Goal: Task Accomplishment & Management: Complete application form

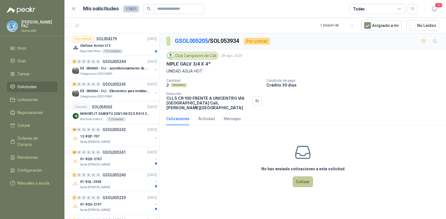
click at [301, 177] on button "Cotizar" at bounding box center [303, 182] width 20 height 11
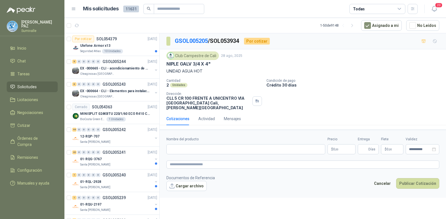
click at [199, 64] on p "NIPLE GALV 3/4 X 4"" at bounding box center [188, 64] width 44 height 6
drag, startPoint x: 211, startPoint y: 63, endPoint x: 157, endPoint y: 62, distance: 53.8
click at [157, 62] on div "Por cotizar SOL054379 01/09/25 Ulefone Armor x13 Seguridad Atlas 10 Unidades 9 …" at bounding box center [255, 127] width 382 height 188
click at [167, 62] on p "NIPLE GALV 3/4 X 4"" at bounding box center [188, 64] width 44 height 6
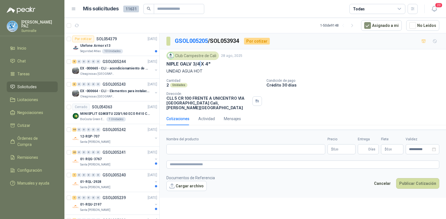
click at [166, 64] on div "Club Campestre de Cali 28 ago, 2025 NIPLE GALV 3/4 X 4" UNIDAD AGUA HOT Cantida…" at bounding box center [303, 80] width 286 height 63
drag, startPoint x: 167, startPoint y: 64, endPoint x: 211, endPoint y: 64, distance: 44.3
click at [211, 64] on p "NIPLE GALV 3/4 X 4"" at bounding box center [188, 64] width 44 height 6
copy p "NIPLE GALV 3/4 X 4""
click at [198, 144] on input "Nombre del producto" at bounding box center [245, 149] width 159 height 10
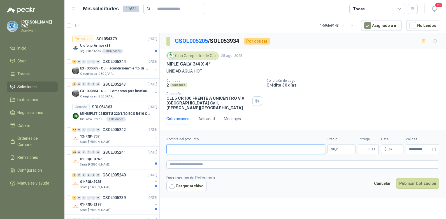
paste input "**********"
type input "**********"
click at [335, 144] on p "$ 0 ,00" at bounding box center [342, 149] width 28 height 10
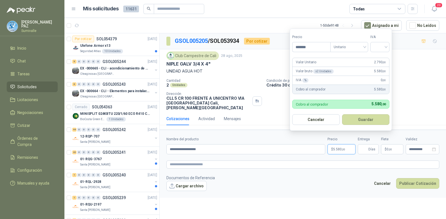
type input "*******"
click at [382, 41] on div "IVA" at bounding box center [379, 43] width 19 height 18
click at [382, 47] on input "search" at bounding box center [380, 46] width 12 height 8
click at [382, 56] on div "19%" at bounding box center [381, 58] width 10 height 6
click at [376, 115] on button "Guardar" at bounding box center [367, 119] width 48 height 11
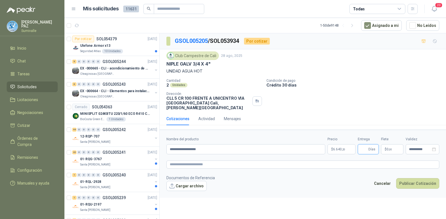
click at [396, 178] on button "Publicar Cotización" at bounding box center [417, 183] width 43 height 11
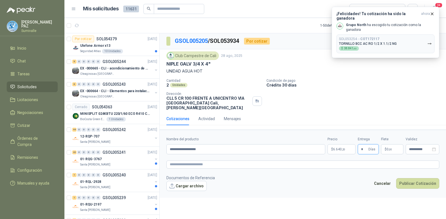
click at [366, 145] on input "*" at bounding box center [364, 150] width 6 height 10
type input "*"
click at [387, 148] on span "0 ,00" at bounding box center [389, 149] width 5 height 3
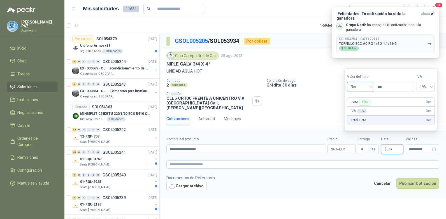
click at [360, 90] on span "Flex" at bounding box center [360, 87] width 20 height 8
click at [362, 106] on div "Incluido" at bounding box center [361, 108] width 19 height 6
click at [419, 148] on input "**********" at bounding box center [420, 150] width 22 height 4
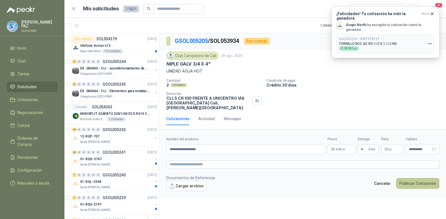
click at [411, 178] on button "Publicar Cotización" at bounding box center [417, 183] width 43 height 11
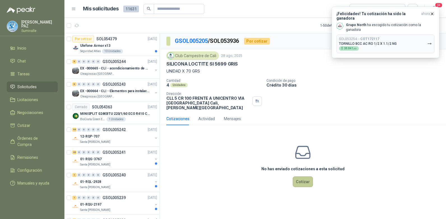
click at [299, 177] on button "Cotizar" at bounding box center [303, 182] width 20 height 11
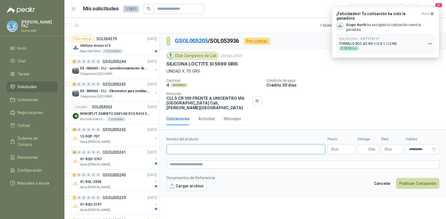
click at [192, 145] on input "Nombre del producto" at bounding box center [245, 149] width 159 height 10
paste input "**********"
type input "**********"
click at [332, 145] on p "$ 0 ,00" at bounding box center [342, 149] width 28 height 10
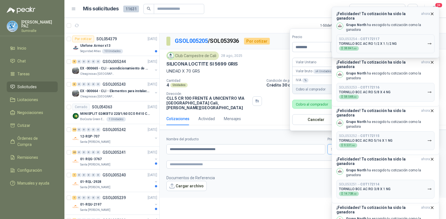
type input "********"
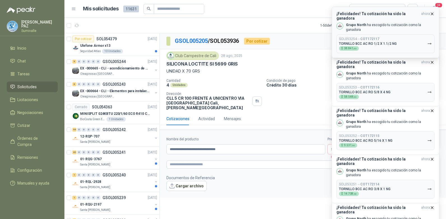
click at [432, 12] on icon "button" at bounding box center [432, 13] width 5 height 5
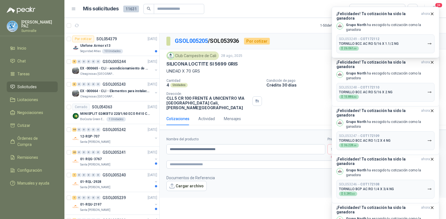
click at [432, 12] on icon "button" at bounding box center [432, 13] width 5 height 5
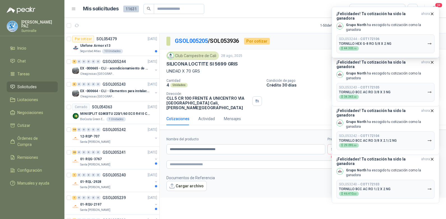
click at [432, 12] on icon "button" at bounding box center [432, 13] width 5 height 5
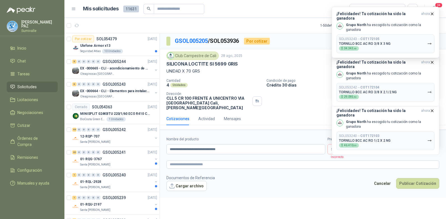
click at [432, 12] on icon "button" at bounding box center [432, 13] width 5 height 5
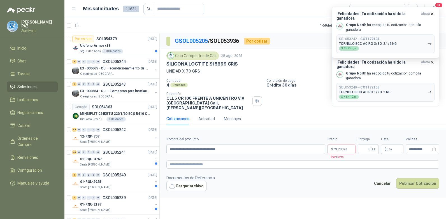
click at [432, 12] on icon "button" at bounding box center [432, 13] width 5 height 5
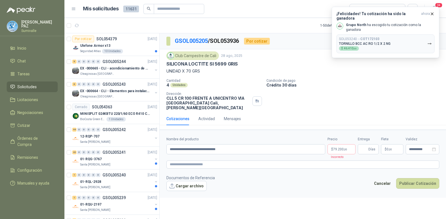
click at [432, 12] on icon "button" at bounding box center [432, 13] width 5 height 5
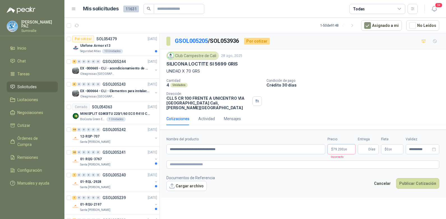
click at [350, 144] on p "$ 79.200 ,00" at bounding box center [342, 149] width 28 height 10
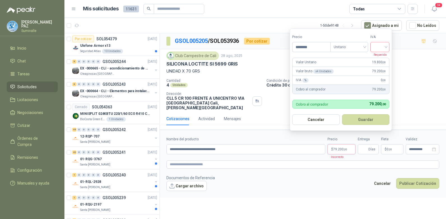
click at [380, 47] on input "search" at bounding box center [380, 46] width 12 height 8
click at [380, 57] on div "19%" at bounding box center [381, 58] width 10 height 6
click at [371, 119] on button "Guardar" at bounding box center [367, 119] width 48 height 11
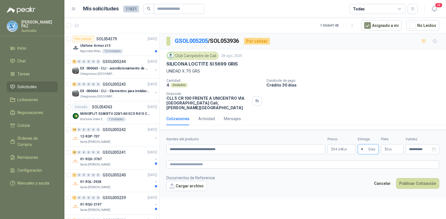
type input "*"
click at [395, 144] on p "$ 0 ,00" at bounding box center [392, 149] width 22 height 10
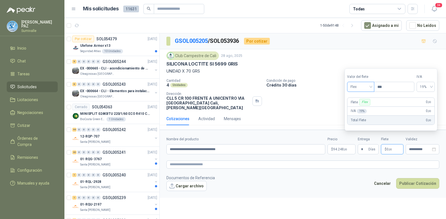
click at [362, 87] on span "Flex" at bounding box center [360, 87] width 20 height 8
click at [358, 106] on div "Incluido" at bounding box center [361, 108] width 19 height 6
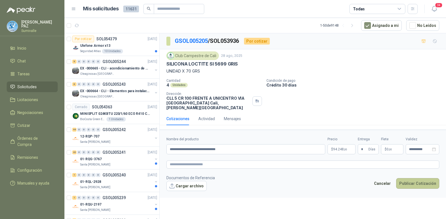
click at [412, 178] on button "Publicar Cotización" at bounding box center [417, 183] width 43 height 11
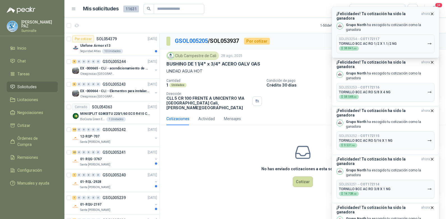
click at [432, 12] on icon "button" at bounding box center [432, 13] width 5 height 5
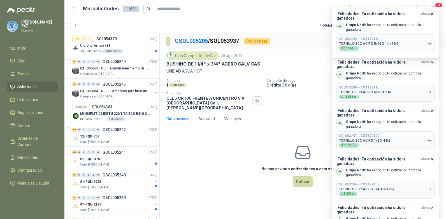
click at [432, 12] on icon "button" at bounding box center [432, 13] width 5 height 5
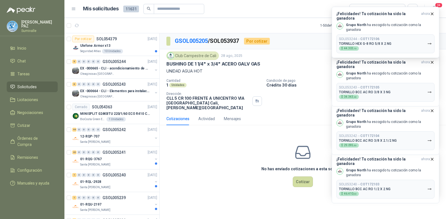
click at [432, 12] on icon "button" at bounding box center [432, 13] width 5 height 5
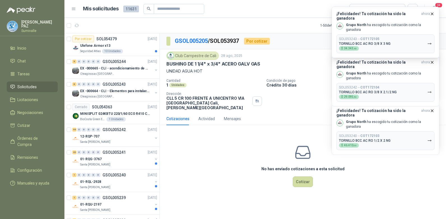
click at [432, 12] on icon "button" at bounding box center [432, 13] width 5 height 5
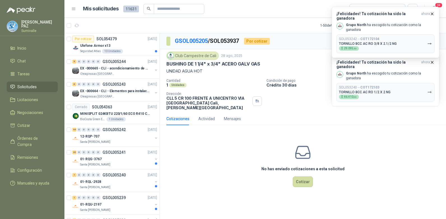
click at [432, 12] on icon "button" at bounding box center [432, 13] width 5 height 5
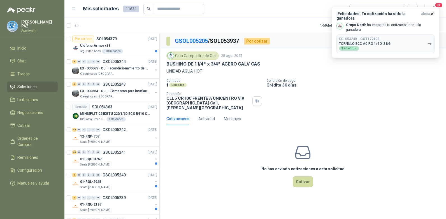
click at [432, 12] on icon "button" at bounding box center [432, 13] width 5 height 5
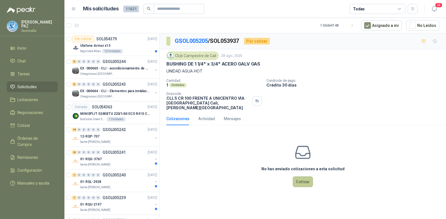
click at [300, 178] on button "Cotizar" at bounding box center [303, 182] width 20 height 11
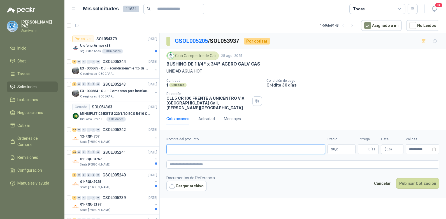
click at [190, 144] on input "Nombre del producto" at bounding box center [245, 149] width 159 height 10
paste input "**********"
type input "**********"
click at [339, 144] on p "$ 0 ,00" at bounding box center [342, 149] width 28 height 10
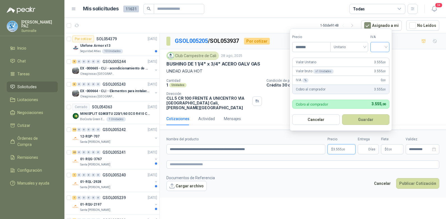
type input "*******"
click at [379, 46] on input "search" at bounding box center [380, 46] width 12 height 8
click at [377, 57] on div "19%" at bounding box center [381, 58] width 10 height 6
click at [371, 11] on div "Todas" at bounding box center [377, 9] width 56 height 10
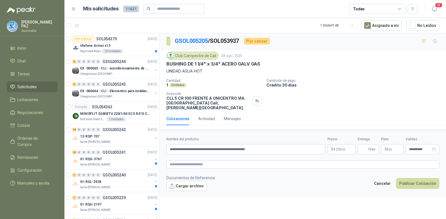
click at [323, 14] on header "Mis solicitudes 11631 Todas 34" at bounding box center [255, 9] width 382 height 18
drag, startPoint x: 366, startPoint y: 146, endPoint x: 363, endPoint y: 139, distance: 8.1
click at [366, 146] on input "Entrega" at bounding box center [364, 150] width 6 height 10
type input "*"
click at [384, 145] on p "$ 0 ,00" at bounding box center [392, 149] width 22 height 10
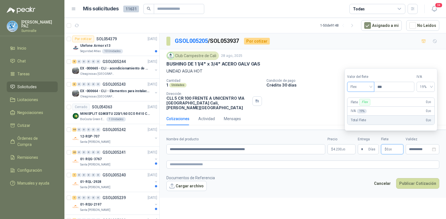
click at [362, 85] on span "Flex" at bounding box center [360, 87] width 20 height 8
click at [359, 106] on div "Incluido" at bounding box center [361, 108] width 19 height 6
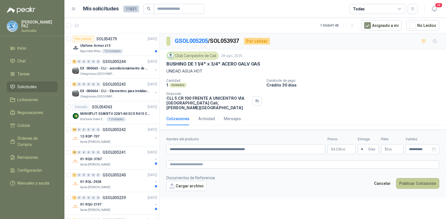
click at [420, 179] on button "Publicar Cotización" at bounding box center [417, 183] width 43 height 11
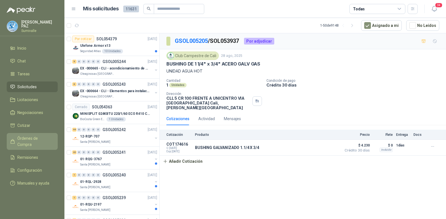
click at [34, 136] on span "Órdenes de Compra" at bounding box center [34, 141] width 35 height 12
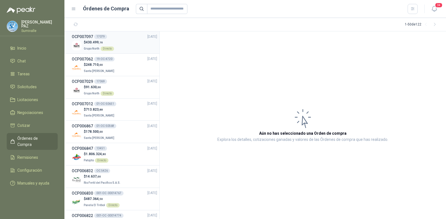
click at [126, 45] on div "$ 430.499 ,16 Grupo North Directo" at bounding box center [114, 45] width 85 height 11
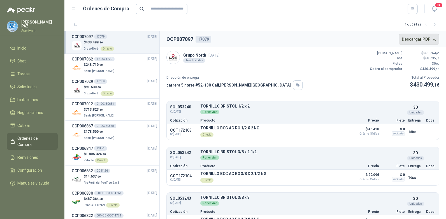
click at [412, 38] on button "Descargar PDF" at bounding box center [419, 39] width 41 height 11
